Goal: Transaction & Acquisition: Download file/media

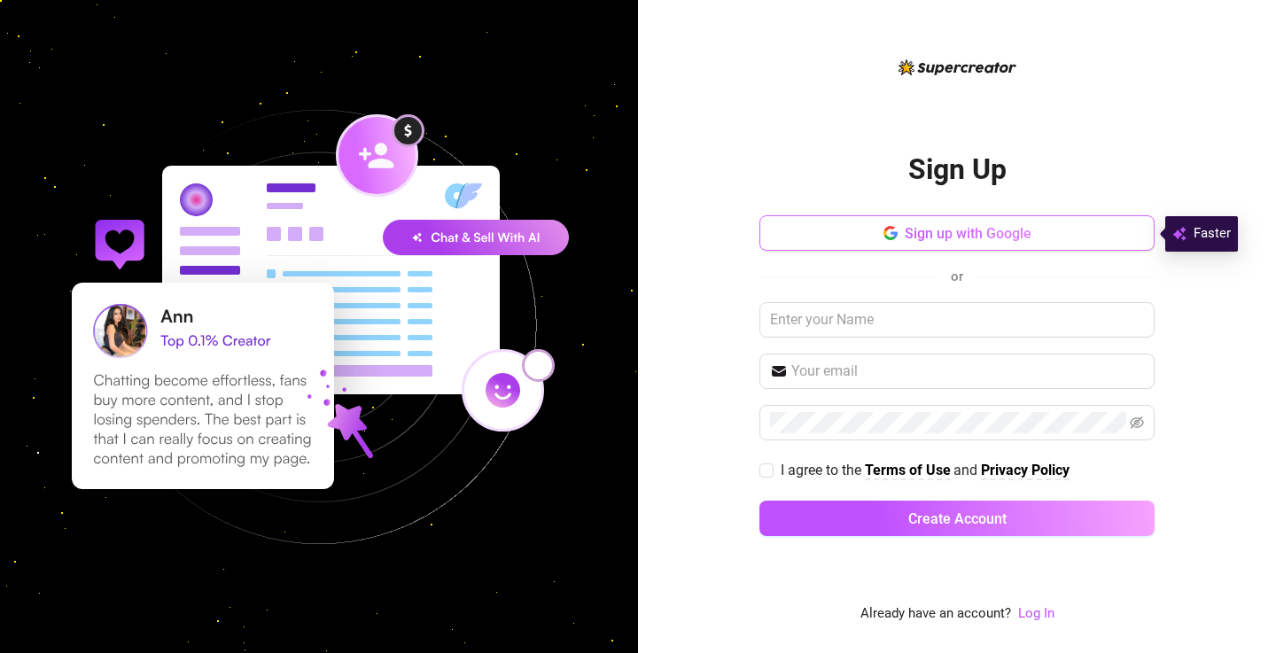
click at [942, 236] on span "Sign up with Google" at bounding box center [968, 233] width 127 height 17
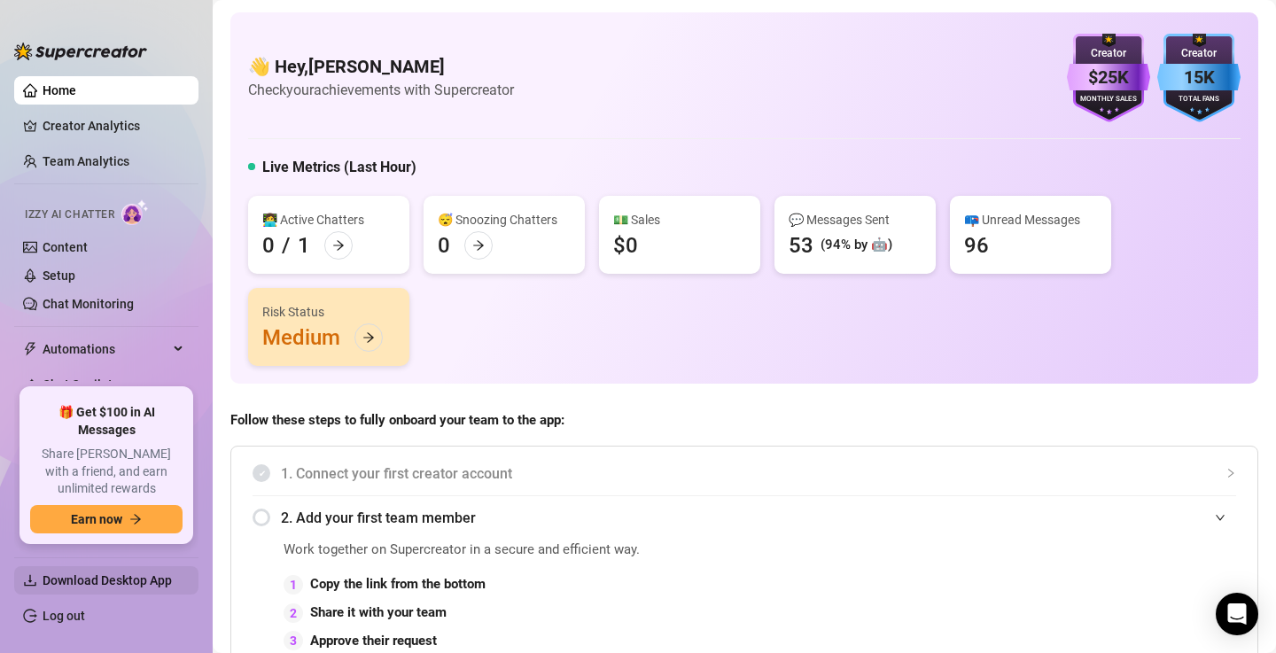
click at [136, 586] on span "Download Desktop App" at bounding box center [107, 580] width 129 height 14
